Goal: Task Accomplishment & Management: Use online tool/utility

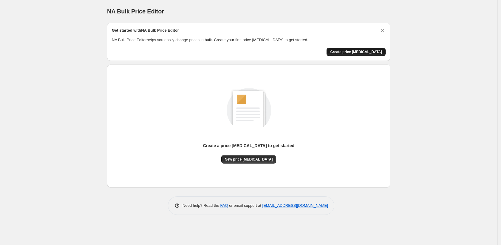
click at [357, 52] on span "Create price [MEDICAL_DATA]" at bounding box center [356, 52] width 52 height 5
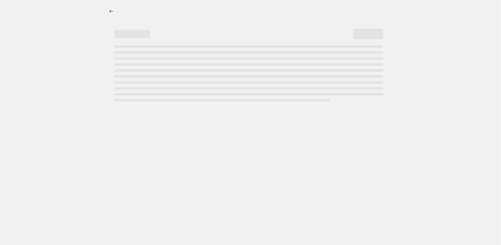
select select "percentage"
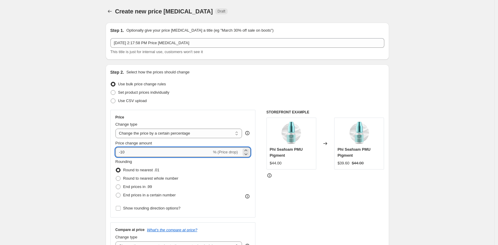
click at [126, 152] on input "-10" at bounding box center [163, 152] width 96 height 10
type input "-20"
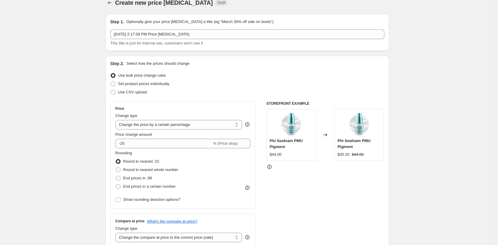
scroll to position [10, 0]
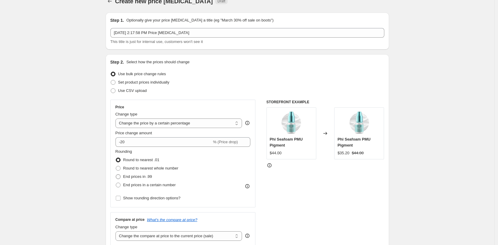
click at [119, 176] on span at bounding box center [118, 176] width 5 height 5
click at [116, 174] on input "End prices in .99" at bounding box center [116, 174] width 0 height 0
radio input "true"
click at [120, 184] on span at bounding box center [118, 184] width 5 height 5
click at [116, 183] on input "End prices in a certain number" at bounding box center [116, 182] width 0 height 0
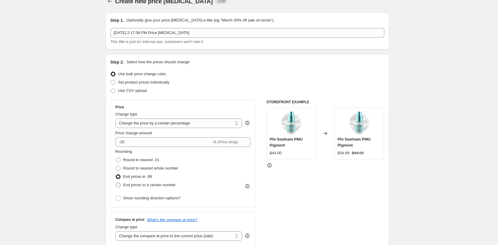
radio input "true"
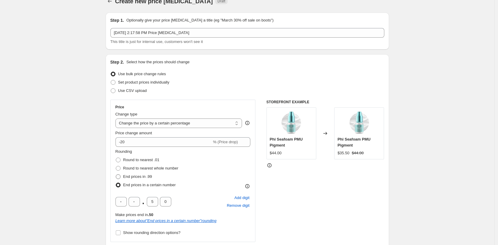
click at [120, 175] on span at bounding box center [118, 176] width 5 height 5
click at [116, 174] on input "End prices in .99" at bounding box center [116, 174] width 0 height 0
radio input "true"
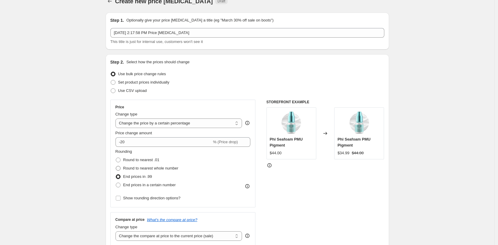
click at [121, 168] on span at bounding box center [117, 167] width 5 height 5
click at [116, 166] on input "Round to nearest whole number" at bounding box center [116, 166] width 0 height 0
radio input "true"
click at [120, 158] on span at bounding box center [118, 159] width 5 height 5
click at [116, 158] on input "Round to nearest .01" at bounding box center [116, 157] width 0 height 0
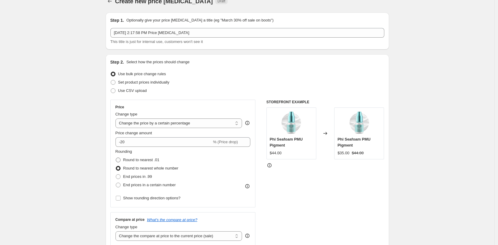
radio input "true"
click at [120, 168] on span at bounding box center [118, 168] width 5 height 5
click at [116, 166] on input "Round to nearest whole number" at bounding box center [116, 166] width 0 height 0
radio input "true"
click at [120, 176] on span at bounding box center [118, 176] width 5 height 5
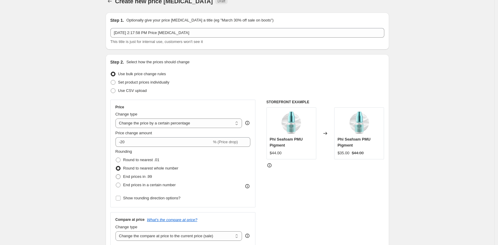
click at [116, 174] on input "End prices in .99" at bounding box center [116, 174] width 0 height 0
radio input "true"
click at [120, 160] on span at bounding box center [118, 159] width 5 height 5
click at [116, 158] on input "Round to nearest .01" at bounding box center [116, 157] width 0 height 0
radio input "true"
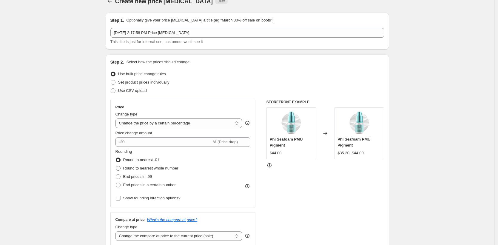
click at [120, 168] on span at bounding box center [118, 168] width 5 height 5
click at [116, 166] on input "Round to nearest whole number" at bounding box center [116, 166] width 0 height 0
radio input "true"
click at [120, 175] on span at bounding box center [118, 176] width 5 height 5
click at [116, 174] on input "End prices in .99" at bounding box center [116, 174] width 0 height 0
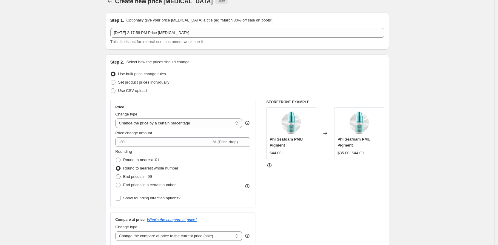
radio input "true"
click at [120, 183] on span at bounding box center [118, 184] width 5 height 5
click at [116, 183] on input "End prices in a certain number" at bounding box center [116, 182] width 0 height 0
radio input "true"
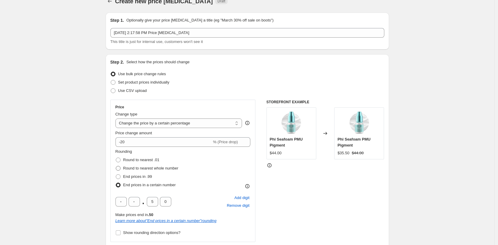
scroll to position [18, 0]
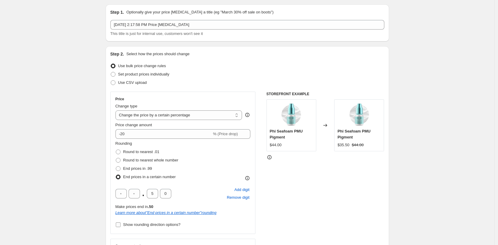
click at [117, 224] on input "Show rounding direction options?" at bounding box center [118, 224] width 5 height 5
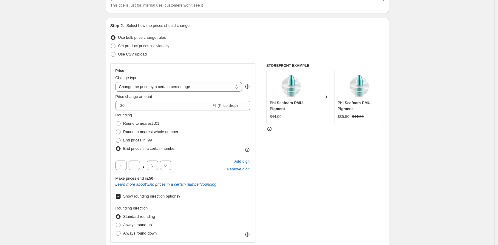
scroll to position [50, 0]
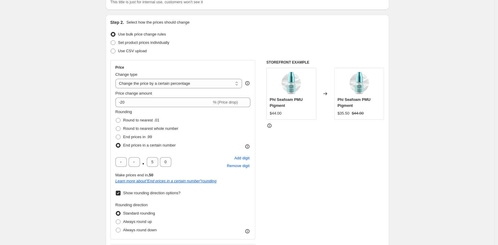
click at [120, 194] on input "Show rounding direction options?" at bounding box center [118, 193] width 5 height 5
checkbox input "false"
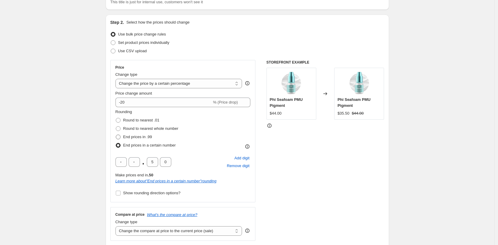
click at [120, 139] on span at bounding box center [118, 136] width 5 height 5
click at [116, 135] on input "End prices in .99" at bounding box center [116, 134] width 0 height 0
radio input "true"
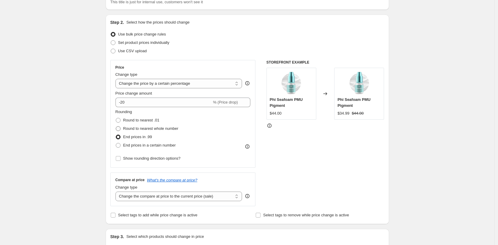
click at [120, 130] on span at bounding box center [118, 128] width 5 height 5
click at [116, 126] on input "Round to nearest whole number" at bounding box center [116, 126] width 0 height 0
radio input "true"
click at [120, 121] on span at bounding box center [118, 120] width 5 height 5
click at [116, 118] on input "Round to nearest .01" at bounding box center [116, 118] width 0 height 0
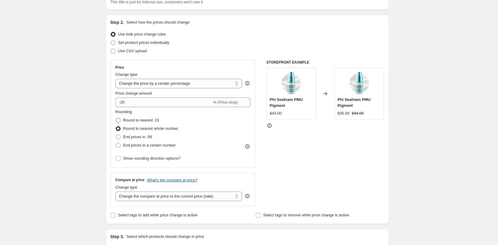
radio input "true"
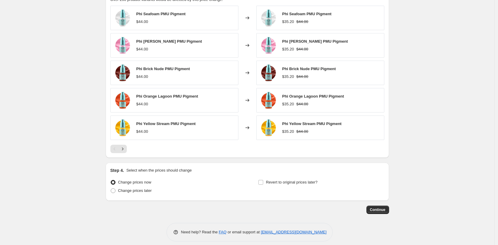
scroll to position [349, 0]
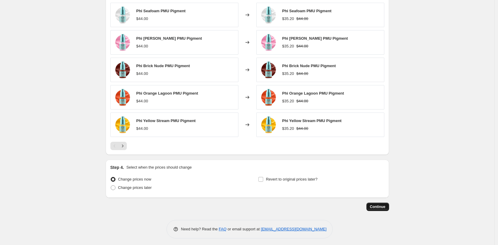
click at [383, 207] on span "Continue" at bounding box center [378, 206] width 16 height 5
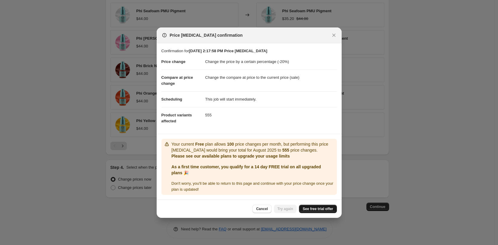
click at [327, 209] on span "See free trial offer" at bounding box center [317, 208] width 30 height 5
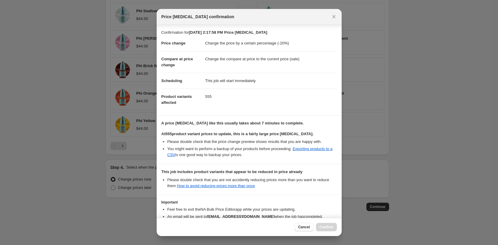
scroll to position [45, 0]
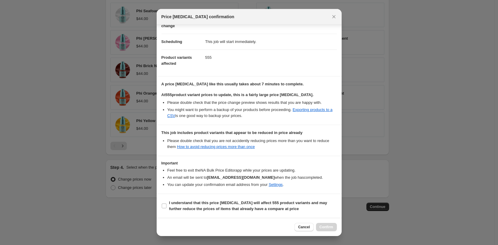
click at [332, 21] on div "Price [MEDICAL_DATA] confirmation" at bounding box center [249, 17] width 185 height 16
click at [333, 17] on icon "Close" at bounding box center [333, 16] width 3 height 3
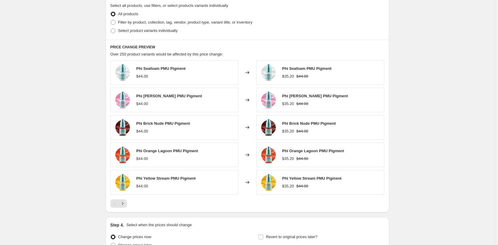
scroll to position [342, 0]
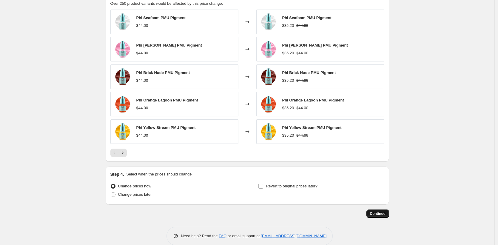
click at [385, 216] on button "Continue" at bounding box center [377, 213] width 23 height 8
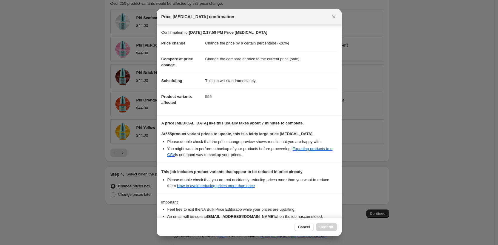
scroll to position [45, 0]
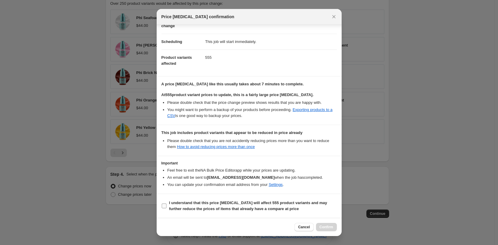
click at [167, 205] on label "I understand that this price [MEDICAL_DATA] will affect 555 product variants an…" at bounding box center [248, 206] width 175 height 14
click at [166, 205] on input "I understand that this price [MEDICAL_DATA] will affect 555 product variants an…" at bounding box center [164, 205] width 5 height 5
checkbox input "true"
click at [327, 228] on span "Confirm" at bounding box center [326, 227] width 14 height 5
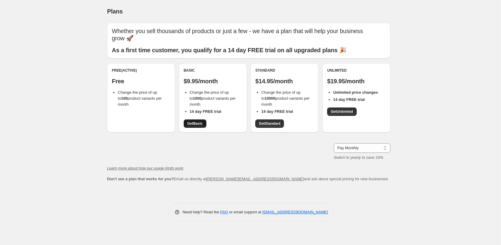
click at [196, 122] on span "Get Basic" at bounding box center [195, 123] width 16 height 5
